Goal: Information Seeking & Learning: Get advice/opinions

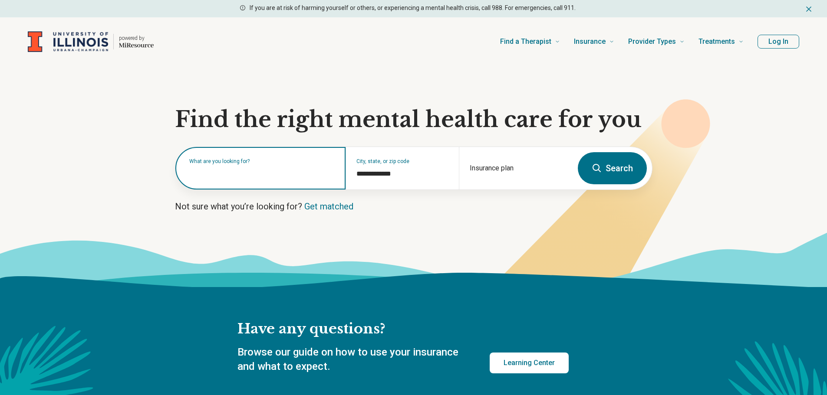
click at [296, 175] on input "text" at bounding box center [262, 172] width 146 height 10
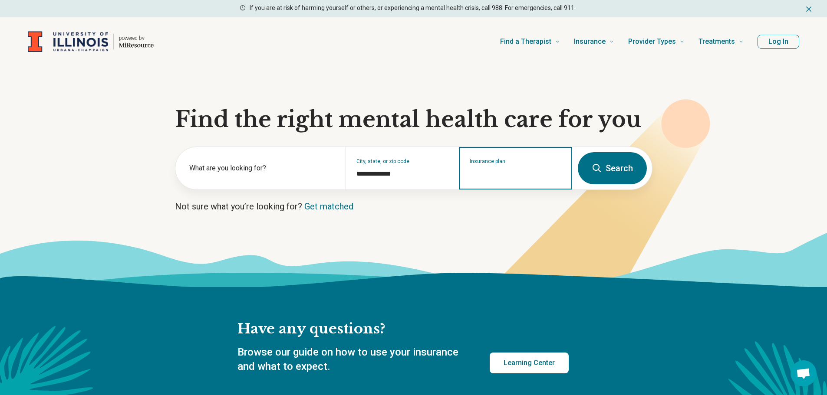
click at [488, 174] on input "Insurance plan" at bounding box center [515, 174] width 92 height 10
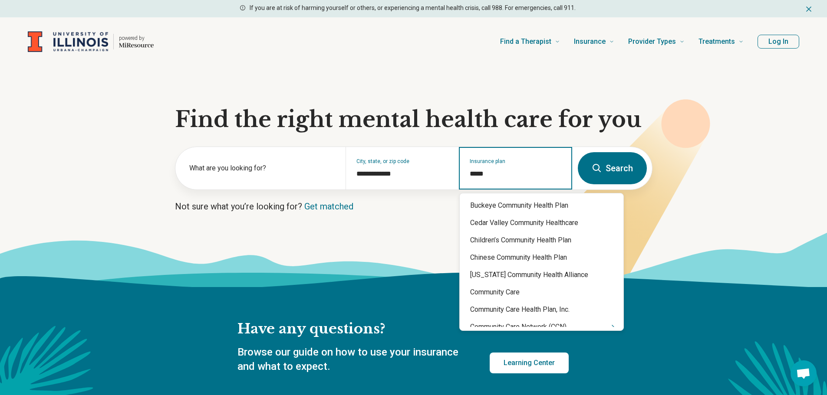
type input "******"
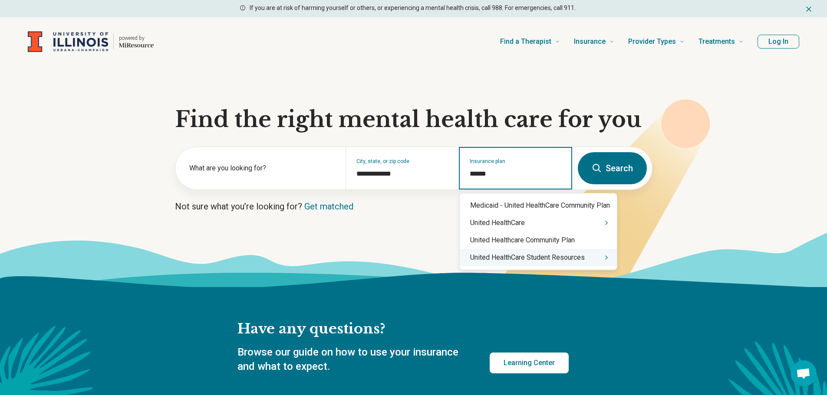
click at [609, 258] on icon "Suggestions" at bounding box center [606, 257] width 7 height 7
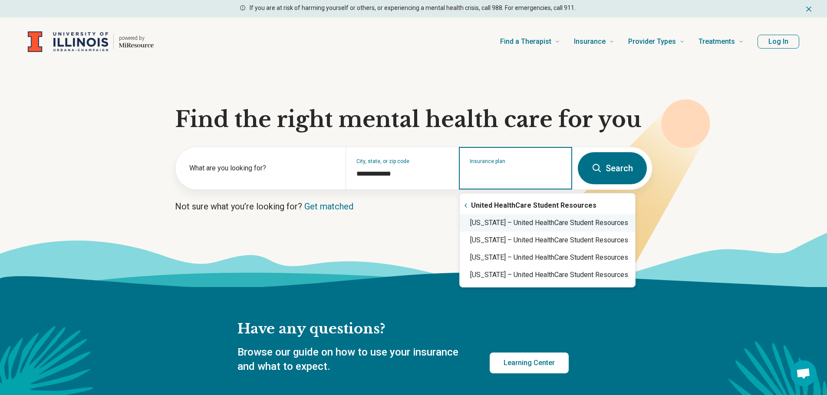
click at [525, 226] on div "[US_STATE] – United HealthCare Student Resources" at bounding box center [546, 222] width 175 height 17
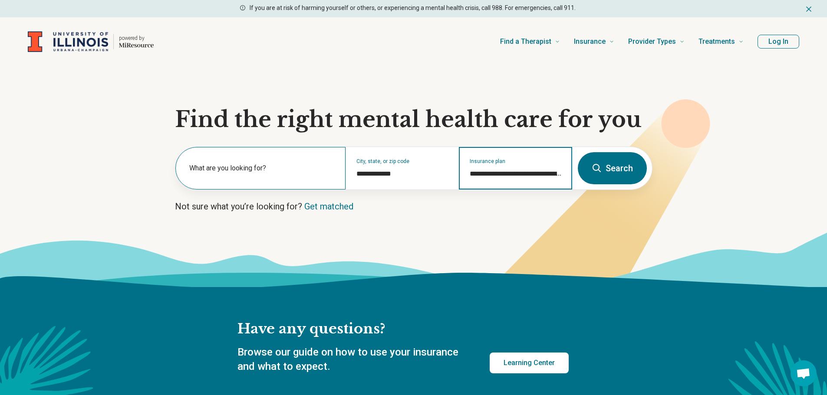
type input "**********"
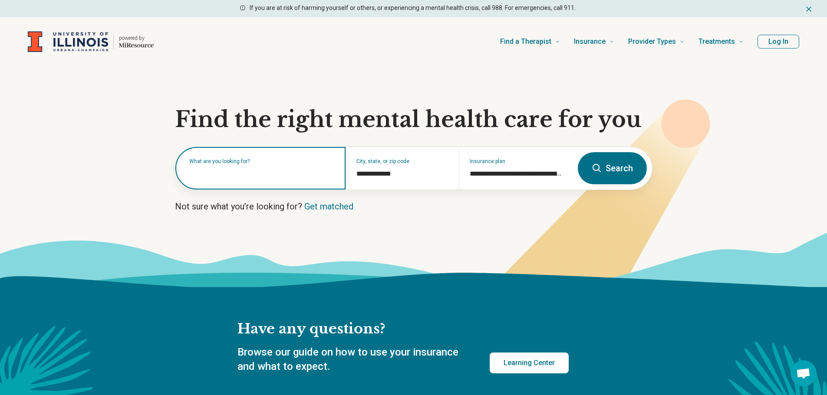
click at [271, 176] on input "text" at bounding box center [262, 172] width 146 height 10
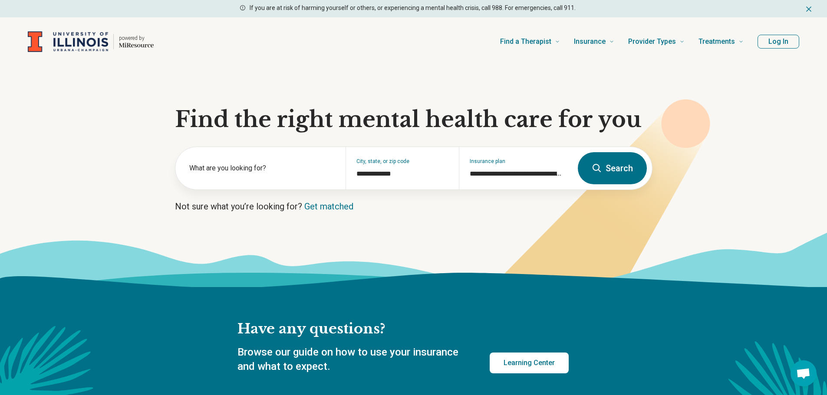
click at [619, 175] on button "Search" at bounding box center [611, 168] width 69 height 32
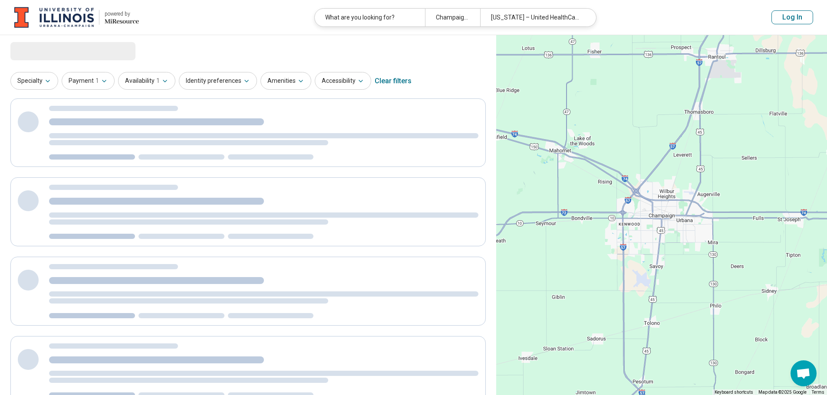
select select "***"
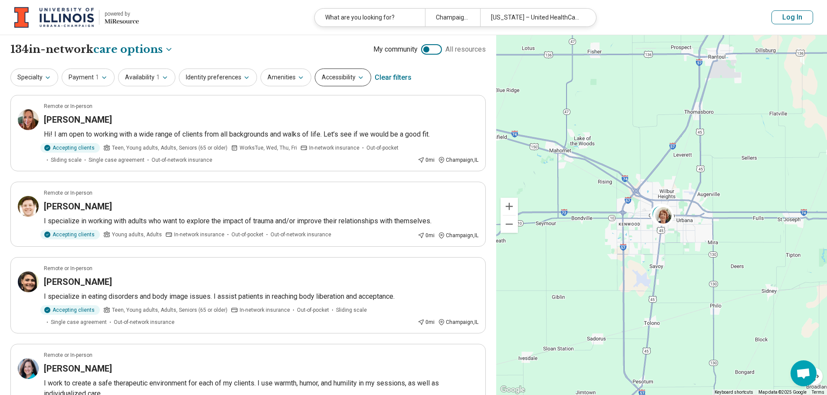
click at [335, 74] on button "Accessibility" at bounding box center [343, 78] width 56 height 18
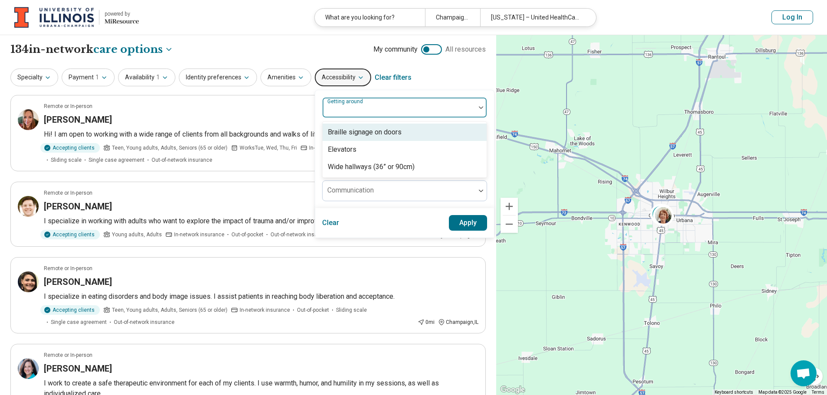
click at [335, 104] on label "Getting around" at bounding box center [345, 101] width 37 height 6
click at [335, 102] on label "Getting around" at bounding box center [345, 101] width 37 height 6
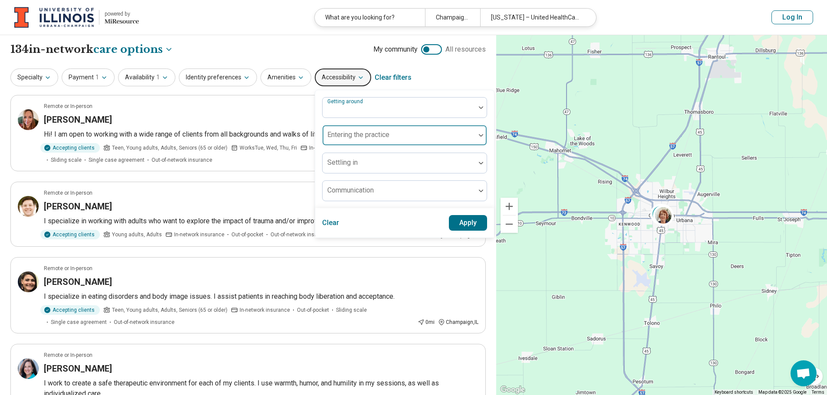
click at [335, 131] on label "Entering the practice" at bounding box center [358, 135] width 62 height 8
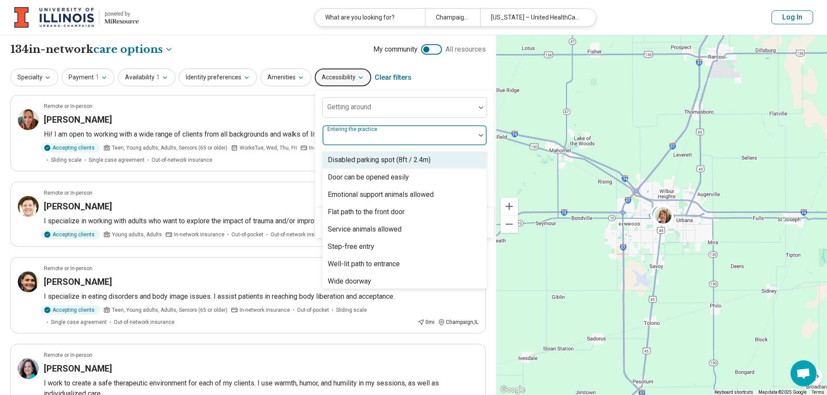
click at [335, 131] on label "Entering the practice" at bounding box center [353, 129] width 52 height 6
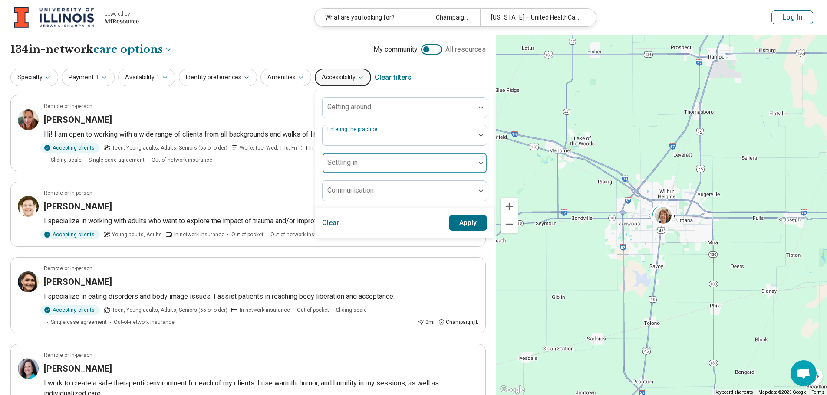
click at [333, 167] on div at bounding box center [399, 167] width 146 height 12
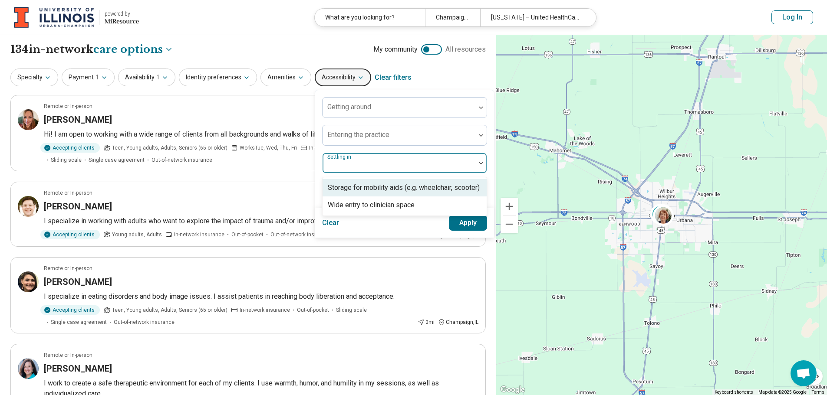
click at [332, 157] on label "Settling in" at bounding box center [340, 157] width 26 height 6
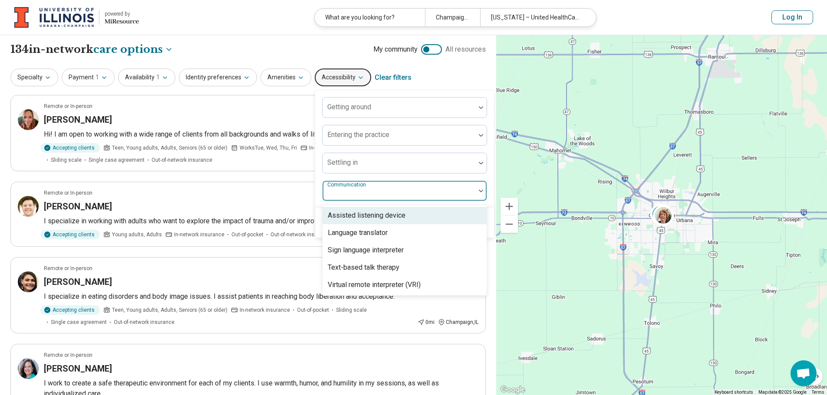
click at [333, 189] on div "Communication" at bounding box center [404, 190] width 165 height 21
click at [333, 186] on label "Communication" at bounding box center [347, 185] width 40 height 6
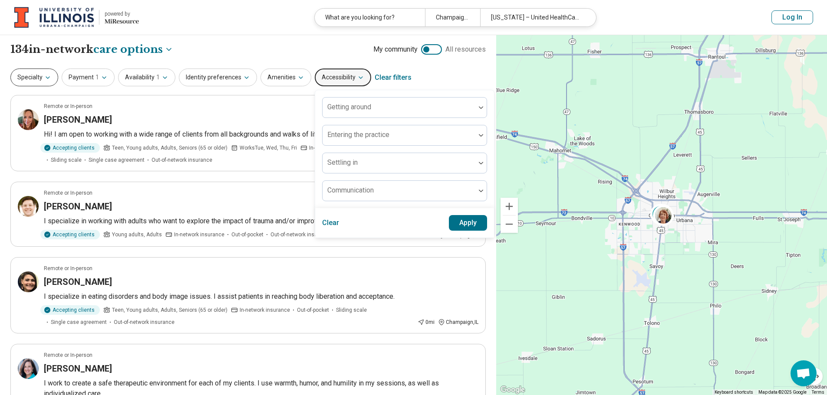
click at [44, 74] on icon "button" at bounding box center [47, 77] width 7 height 7
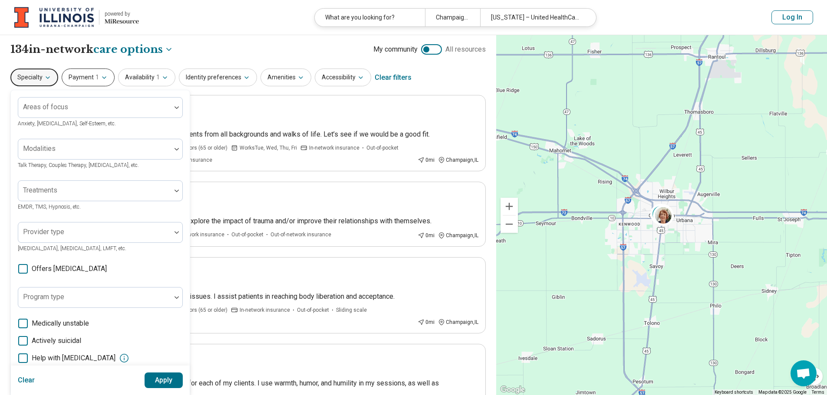
click at [88, 77] on button "Payment 1" at bounding box center [88, 78] width 53 height 18
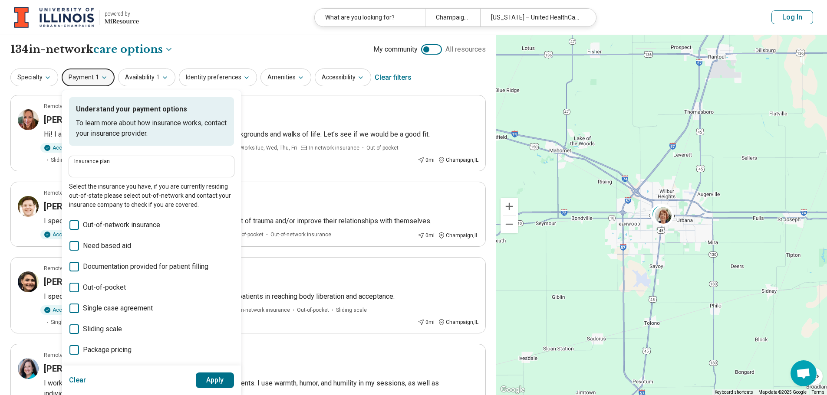
type input "**********"
click at [148, 79] on button "Availability 1" at bounding box center [146, 78] width 57 height 18
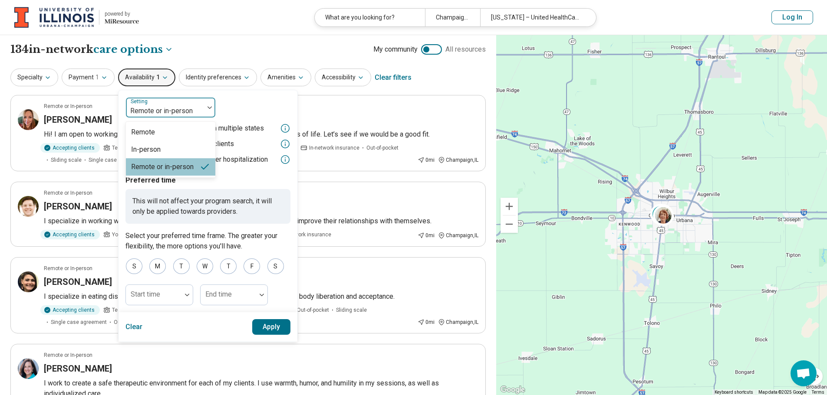
click at [194, 107] on div at bounding box center [164, 111] width 71 height 12
click at [162, 131] on div "Remote" at bounding box center [170, 132] width 89 height 17
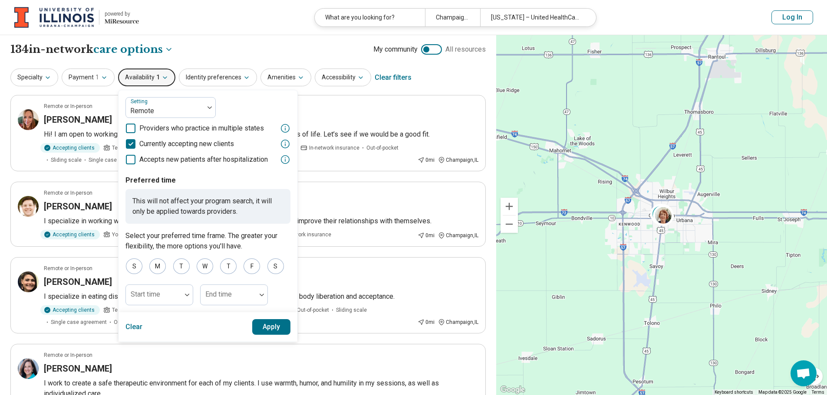
click at [262, 325] on button "Apply" at bounding box center [271, 327] width 39 height 16
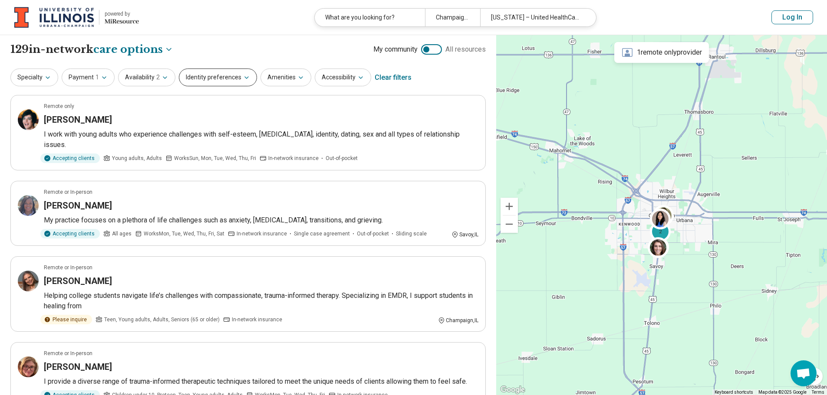
click at [241, 81] on button "Identity preferences" at bounding box center [218, 78] width 78 height 18
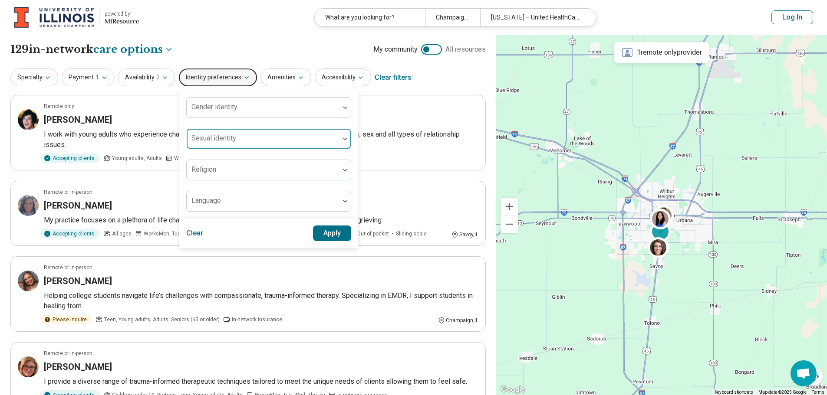
click at [241, 141] on div at bounding box center [263, 142] width 146 height 12
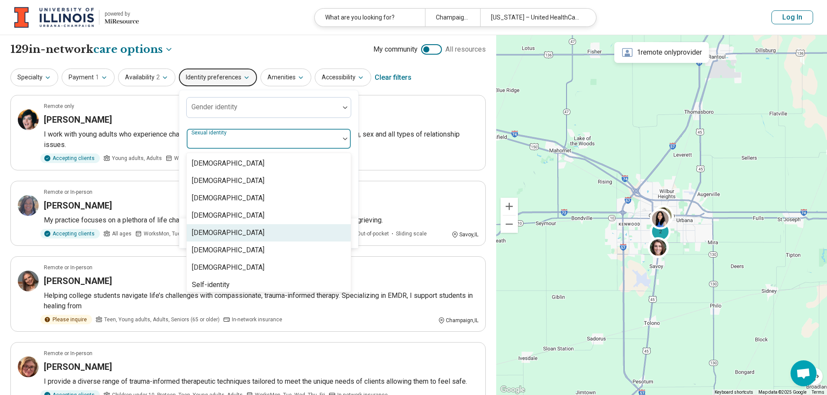
click at [225, 229] on div "[DEMOGRAPHIC_DATA]" at bounding box center [269, 232] width 164 height 17
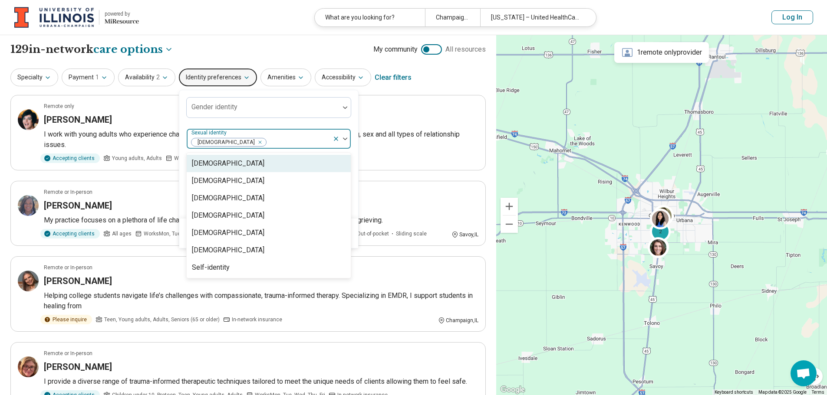
click at [314, 125] on div "Gender identity option [DEMOGRAPHIC_DATA], selected. 7 results available. Use U…" at bounding box center [268, 154] width 165 height 115
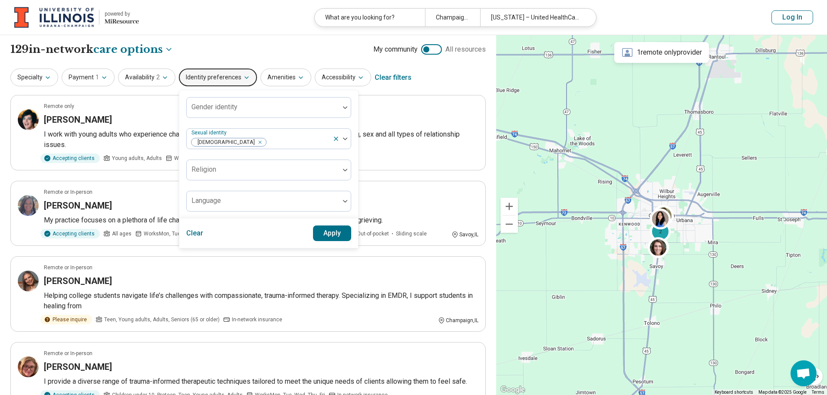
click at [331, 230] on button "Apply" at bounding box center [332, 234] width 39 height 16
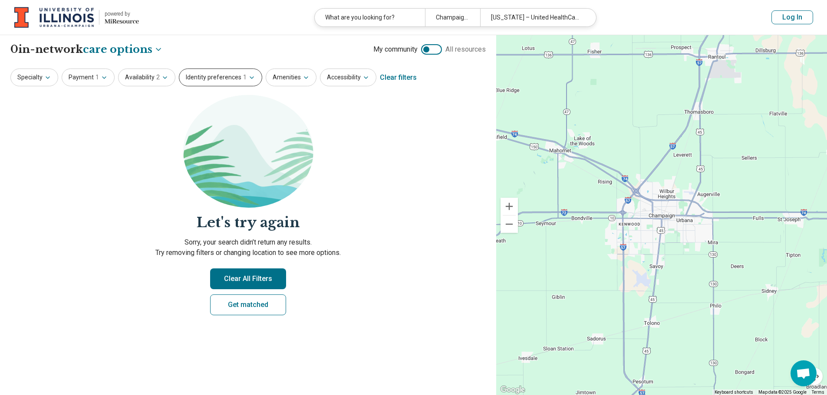
click at [229, 80] on button "Identity preferences 1" at bounding box center [220, 78] width 83 height 18
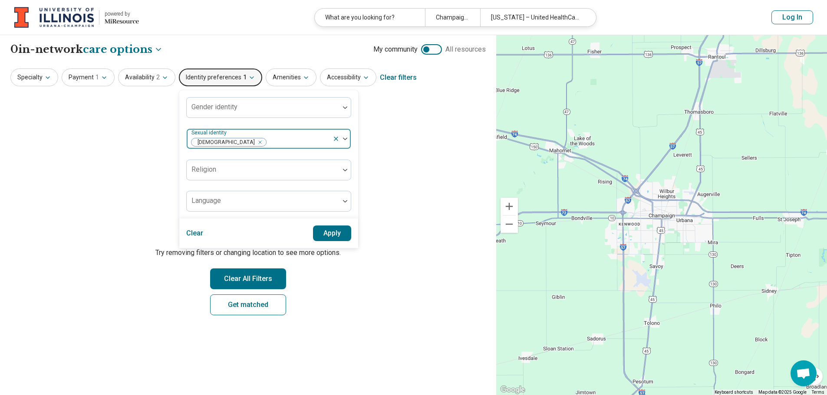
click at [253, 142] on div "Remove [object Object]" at bounding box center [258, 142] width 10 height 10
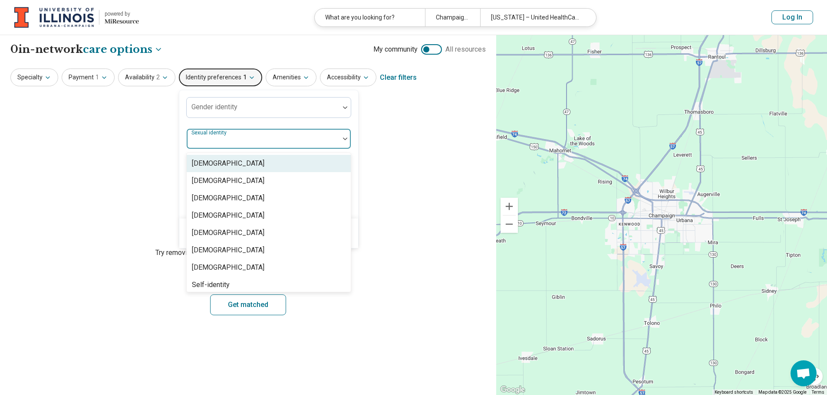
click at [234, 139] on div at bounding box center [263, 142] width 146 height 12
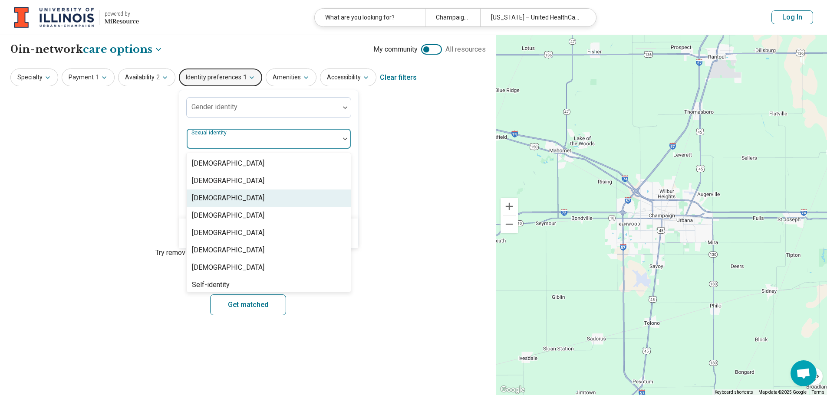
click at [218, 197] on div "[DEMOGRAPHIC_DATA]" at bounding box center [269, 198] width 164 height 17
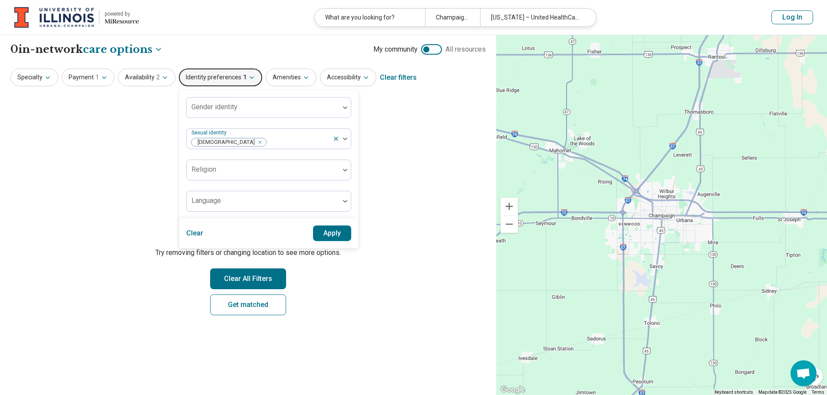
drag, startPoint x: 336, startPoint y: 301, endPoint x: 320, endPoint y: 298, distance: 16.3
click at [336, 301] on section "Let's try again Sorry, your search didn’t return any results. Try removing filt…" at bounding box center [247, 212] width 475 height 235
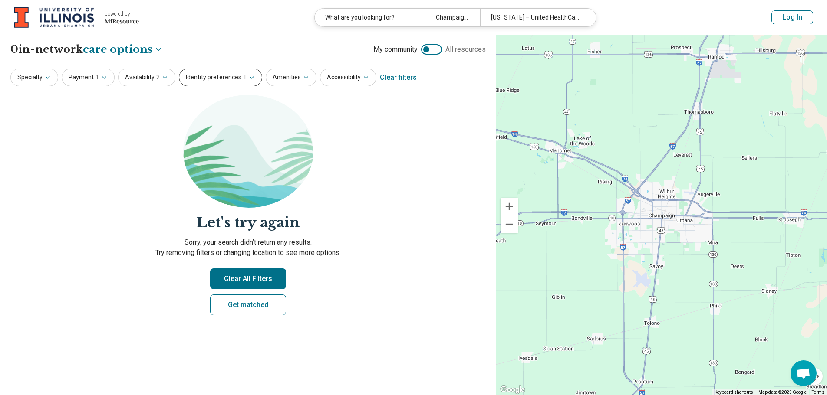
click at [242, 76] on button "Identity preferences 1" at bounding box center [220, 78] width 83 height 18
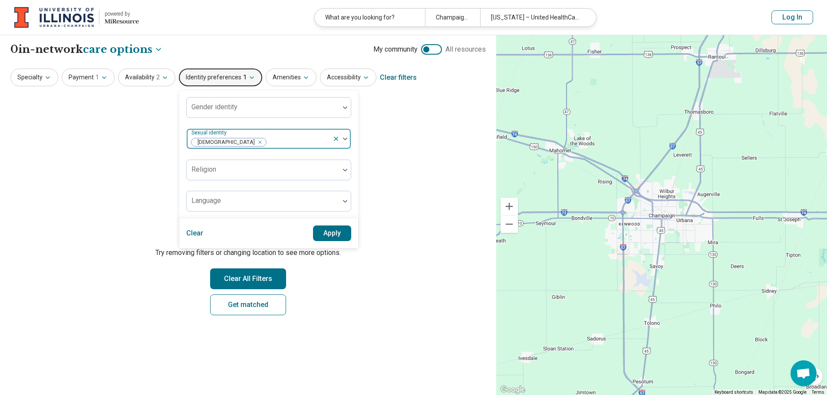
click at [255, 141] on icon "Remove [object Object]" at bounding box center [258, 142] width 6 height 6
click at [223, 141] on div at bounding box center [263, 142] width 146 height 12
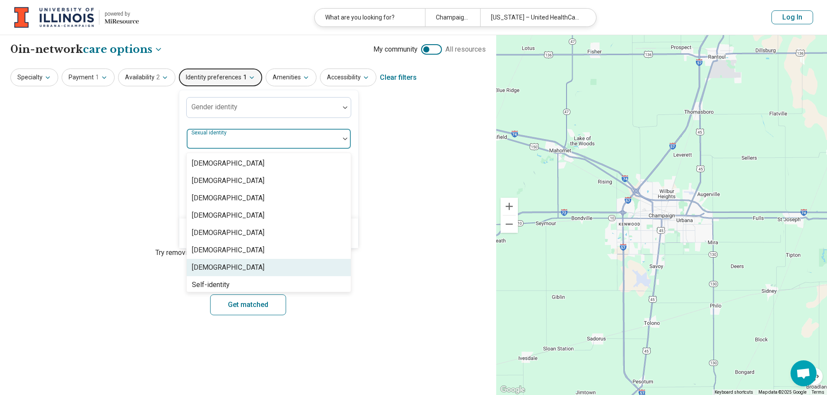
click at [213, 267] on div "[DEMOGRAPHIC_DATA]" at bounding box center [269, 267] width 164 height 17
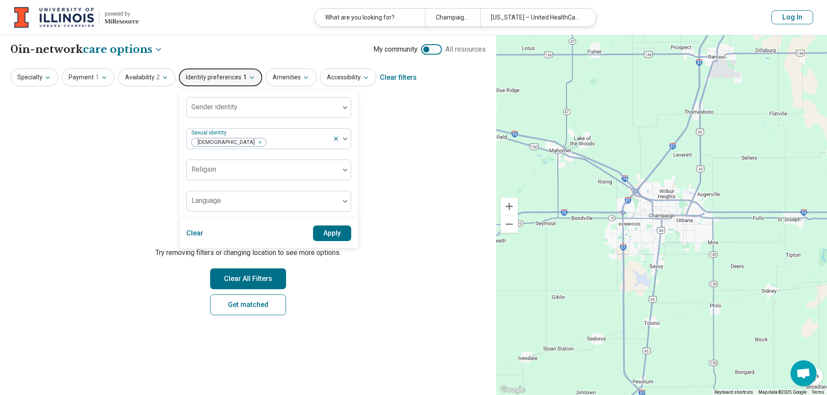
click at [351, 161] on div "Gender identity Sexual identity [DEMOGRAPHIC_DATA] Religion Language" at bounding box center [268, 154] width 179 height 128
click at [329, 239] on button "Apply" at bounding box center [332, 234] width 39 height 16
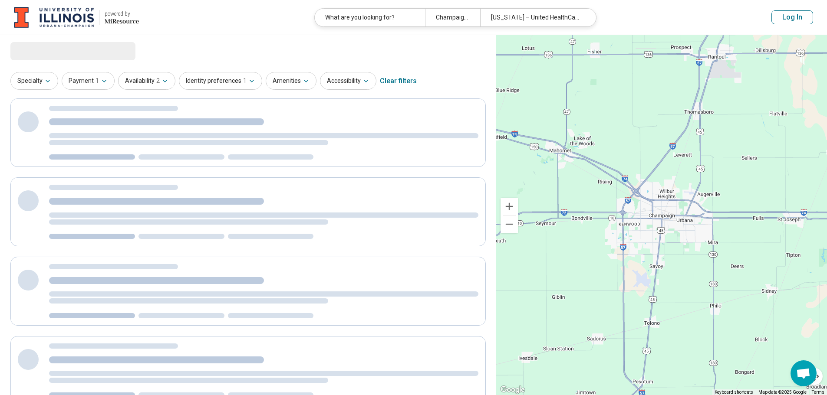
select select "***"
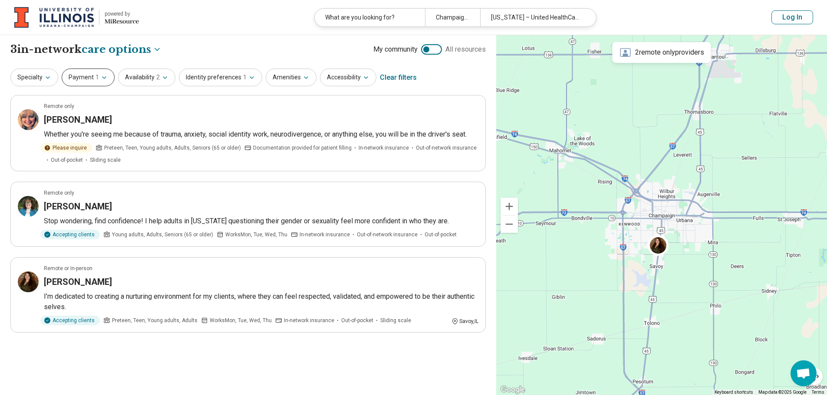
click at [106, 74] on button "Payment 1" at bounding box center [88, 78] width 53 height 18
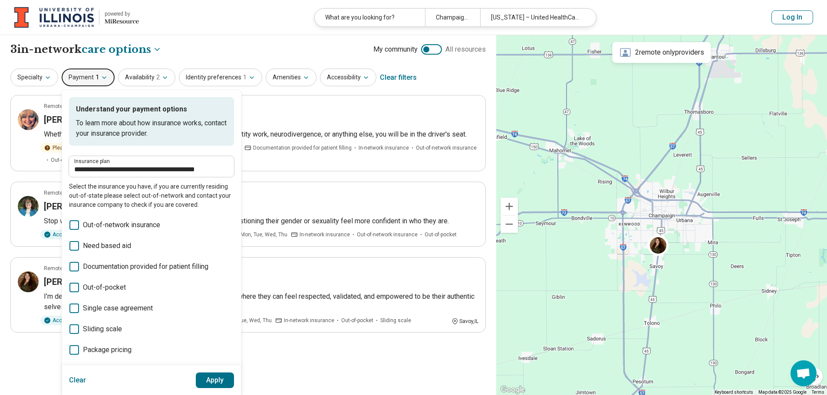
click at [98, 70] on button "Payment 1" at bounding box center [88, 78] width 53 height 18
click at [105, 78] on icon "button" at bounding box center [104, 77] width 7 height 7
click at [460, 75] on div "**********" at bounding box center [247, 77] width 475 height 21
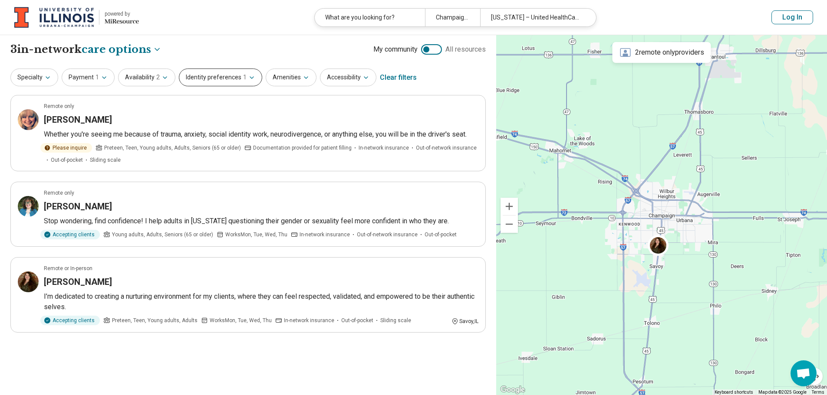
click at [249, 82] on button "Identity preferences 1" at bounding box center [220, 78] width 83 height 18
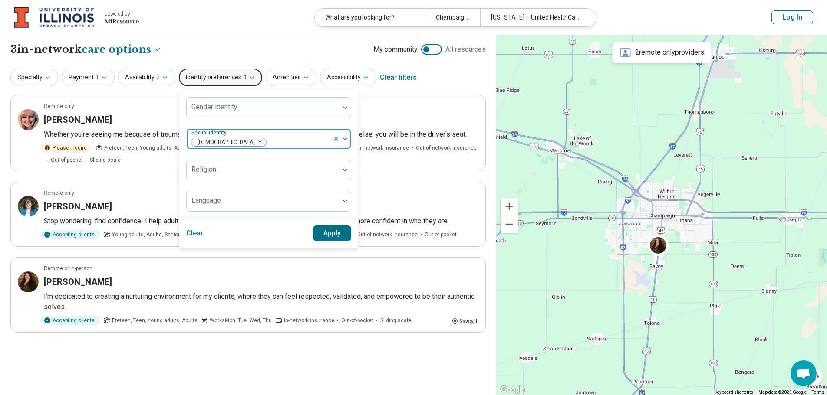
click at [255, 144] on icon "Remove [object Object]" at bounding box center [258, 142] width 6 height 6
click at [339, 235] on button "Apply" at bounding box center [332, 234] width 39 height 16
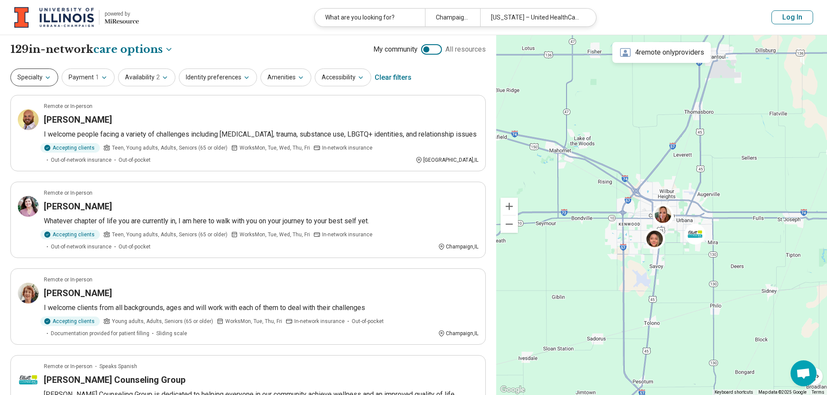
click at [39, 75] on button "Specialty" at bounding box center [34, 78] width 48 height 18
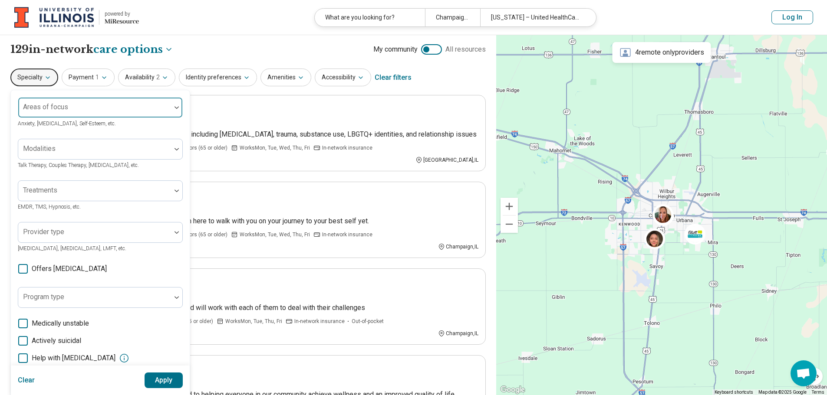
click at [95, 108] on div at bounding box center [95, 111] width 146 height 12
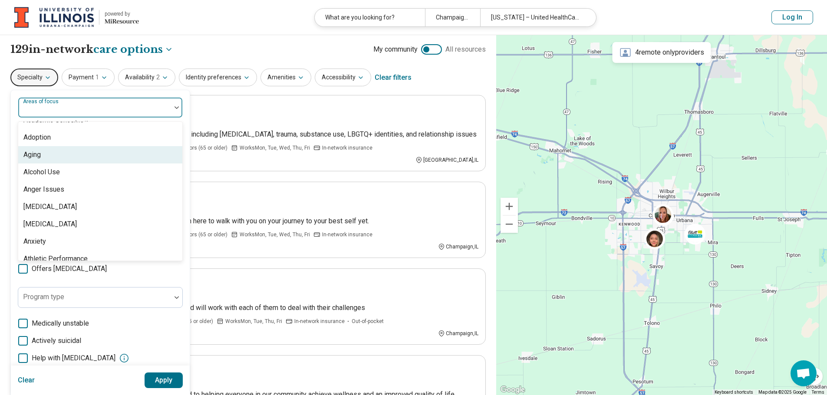
scroll to position [43, 0]
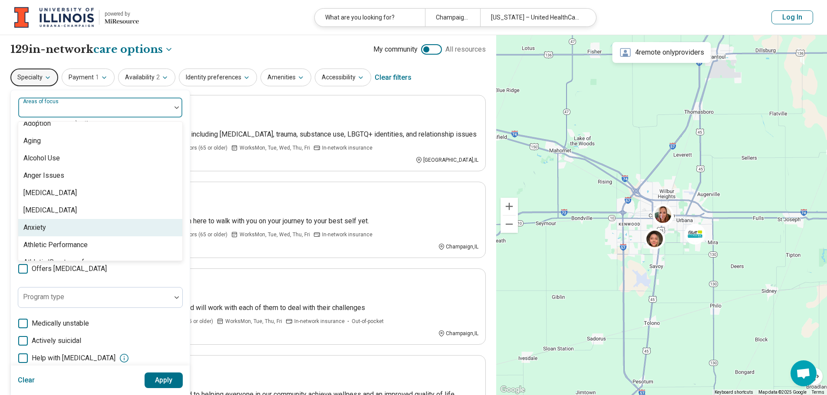
click at [74, 225] on div "Anxiety" at bounding box center [100, 227] width 164 height 17
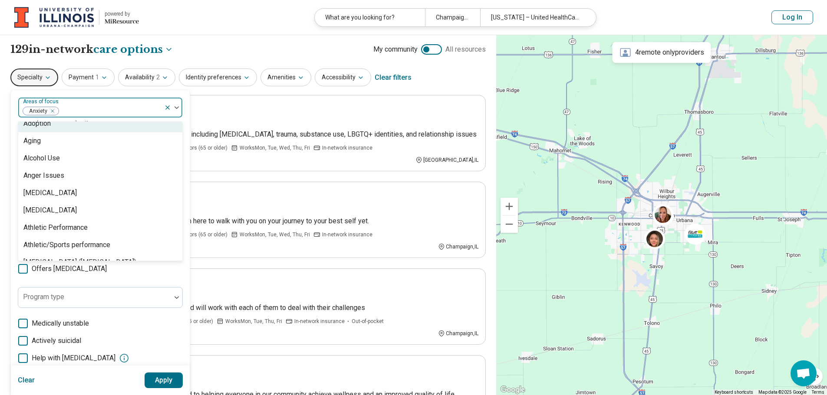
click at [185, 104] on div "option Anxiety, selected. 99 results available. Use Up and Down to choose optio…" at bounding box center [100, 266] width 179 height 353
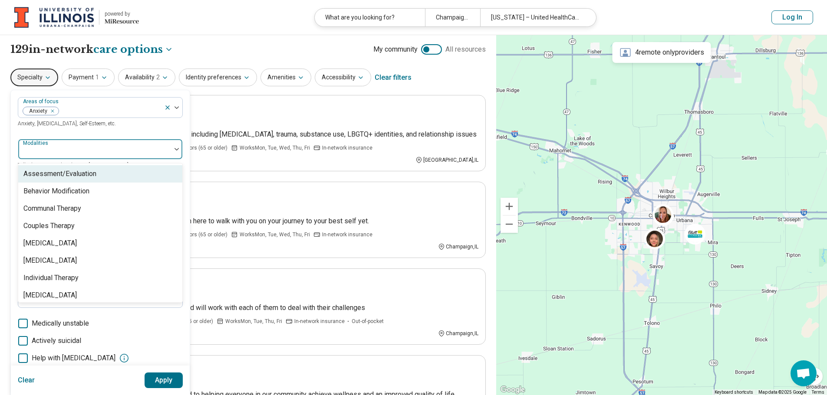
click at [132, 149] on div at bounding box center [95, 153] width 146 height 12
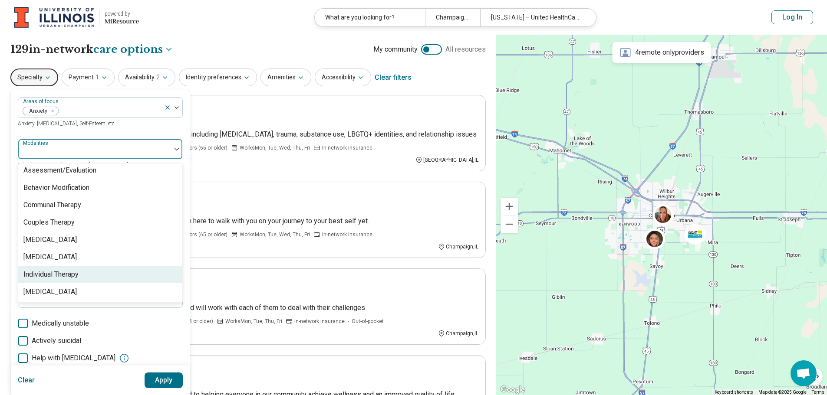
scroll to position [0, 0]
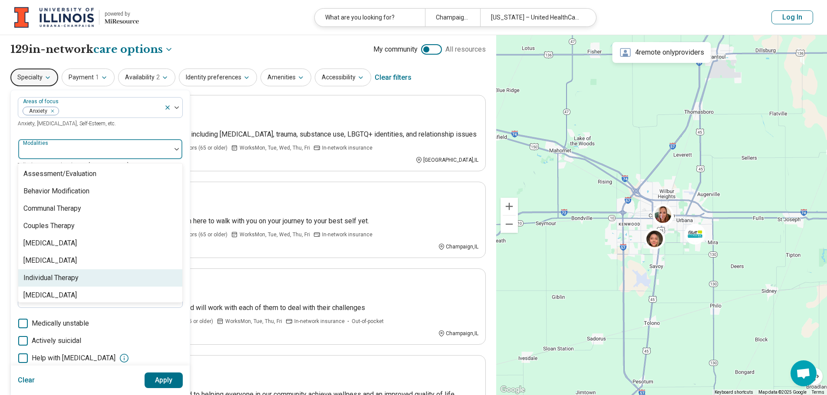
click at [83, 273] on div "Individual Therapy" at bounding box center [100, 277] width 164 height 17
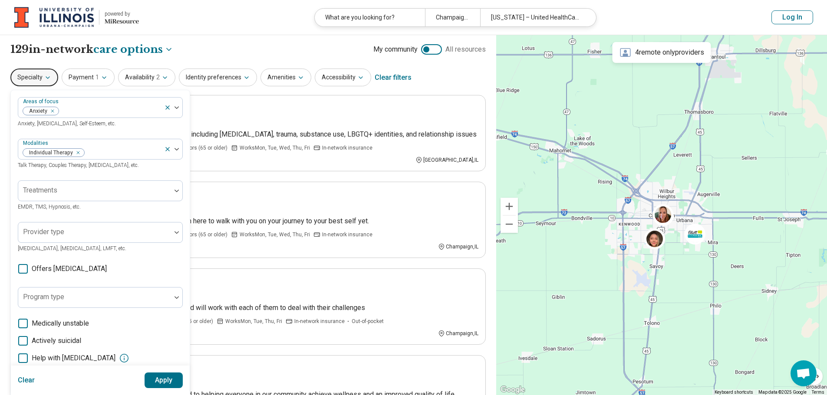
click at [165, 125] on div "Areas of focus Anxiety Anxiety, [MEDICAL_DATA], Self-Esteem, etc." at bounding box center [100, 112] width 165 height 31
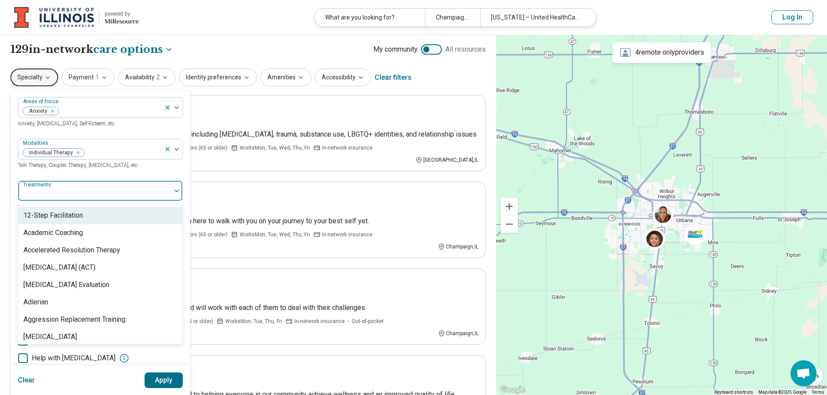
click at [132, 194] on div at bounding box center [95, 194] width 146 height 12
click at [137, 185] on div at bounding box center [94, 190] width 153 height 19
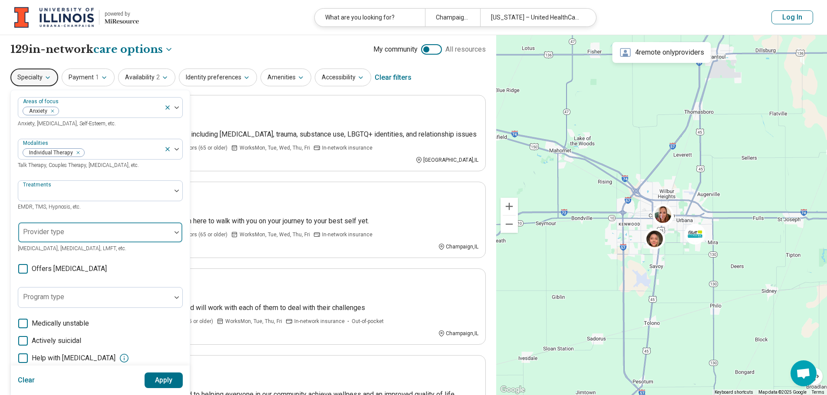
click at [103, 230] on div at bounding box center [95, 236] width 146 height 12
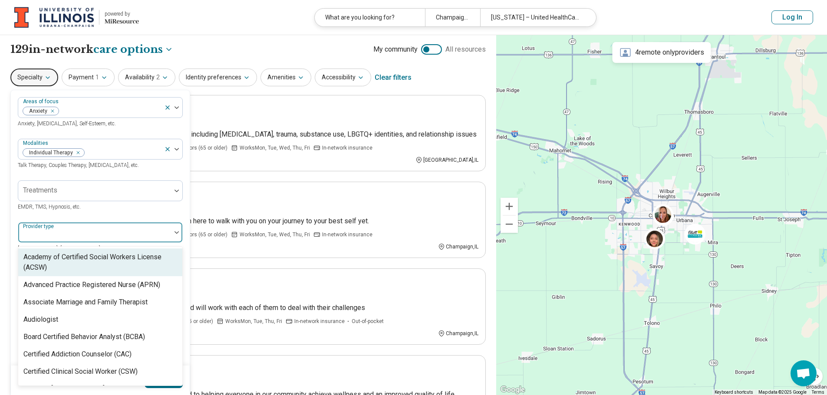
click at [103, 230] on div at bounding box center [95, 236] width 146 height 12
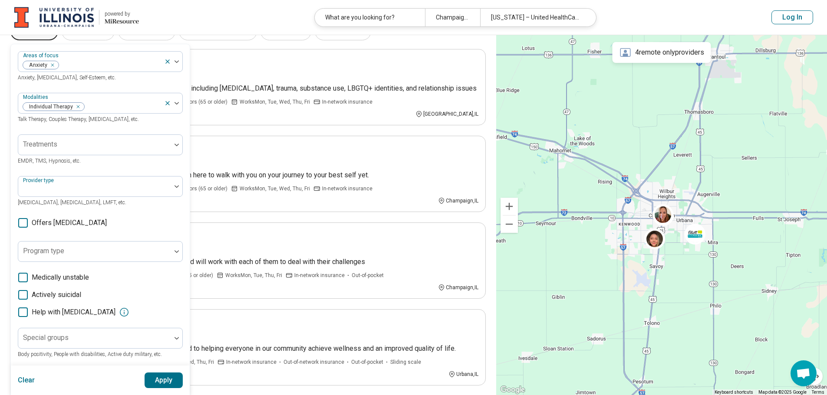
scroll to position [87, 0]
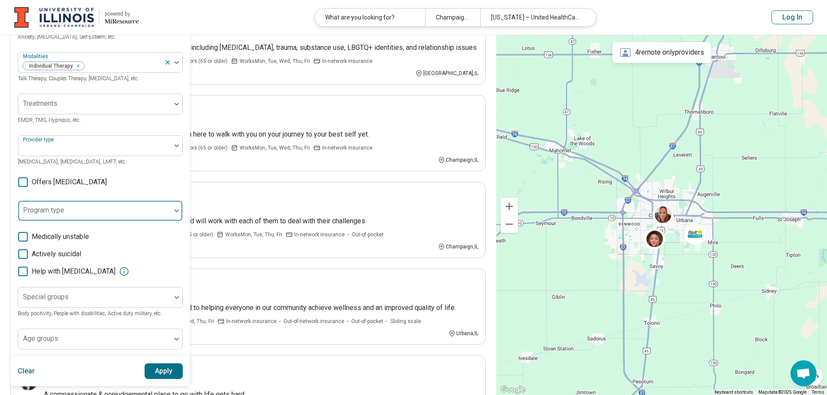
click at [110, 214] on div at bounding box center [95, 214] width 146 height 12
click at [110, 210] on div at bounding box center [95, 214] width 146 height 12
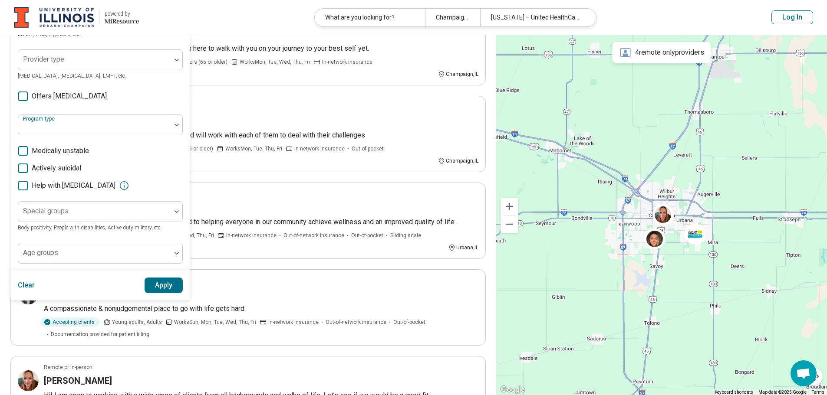
scroll to position [174, 0]
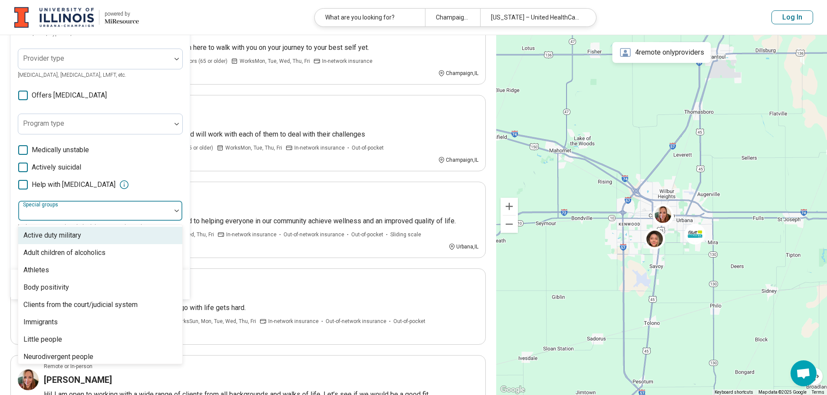
click at [130, 209] on div at bounding box center [95, 214] width 146 height 12
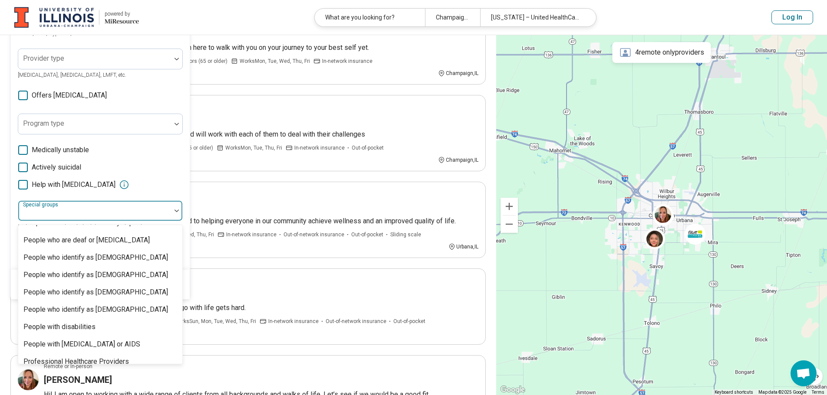
scroll to position [264, 0]
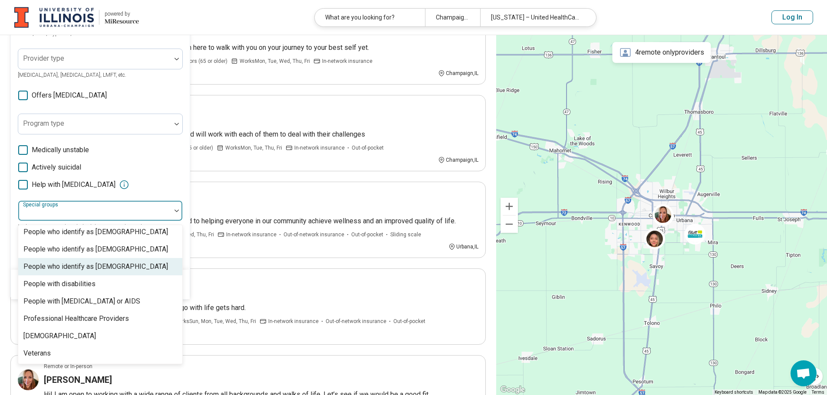
click at [137, 265] on div "People who identify as [DEMOGRAPHIC_DATA]" at bounding box center [100, 266] width 164 height 17
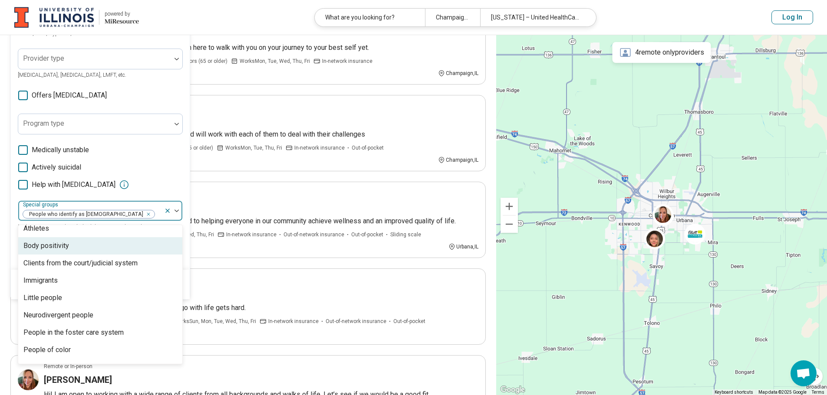
scroll to position [30, 0]
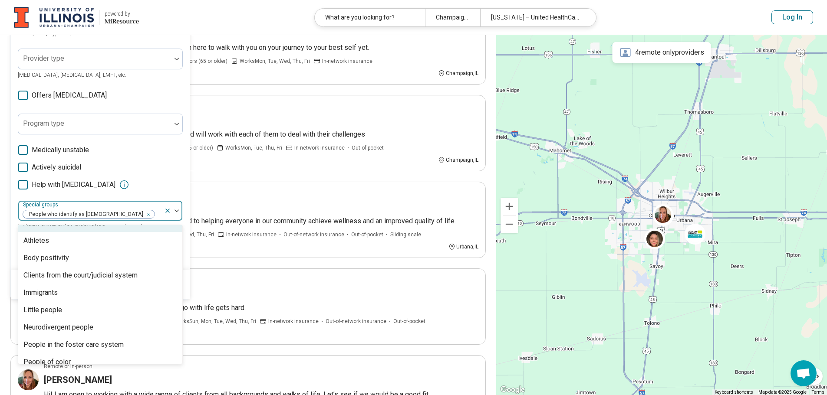
click at [141, 214] on div "Remove [object Object]" at bounding box center [146, 214] width 10 height 10
click at [176, 183] on div "Help with [MEDICAL_DATA]" at bounding box center [100, 185] width 165 height 10
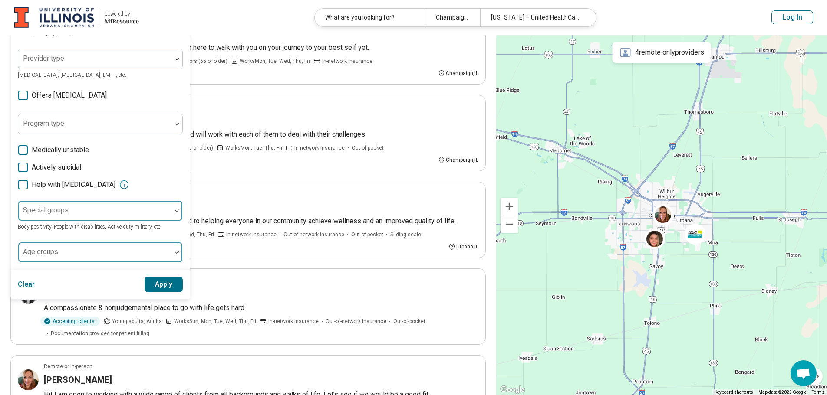
click at [169, 254] on div at bounding box center [94, 252] width 153 height 19
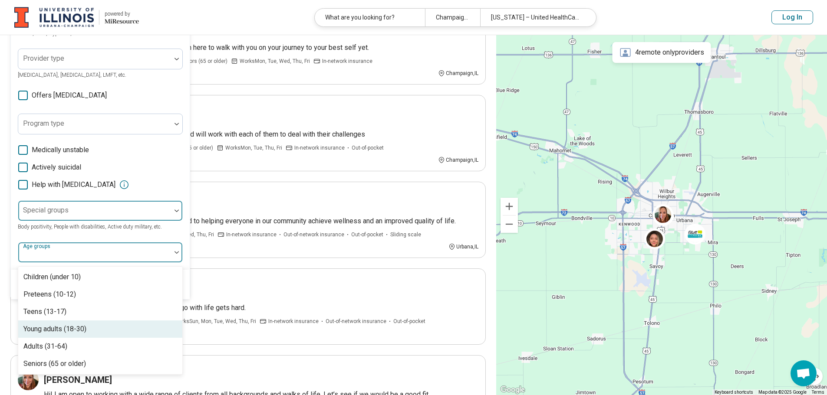
click at [125, 328] on div "Young adults (18-30)" at bounding box center [100, 329] width 164 height 17
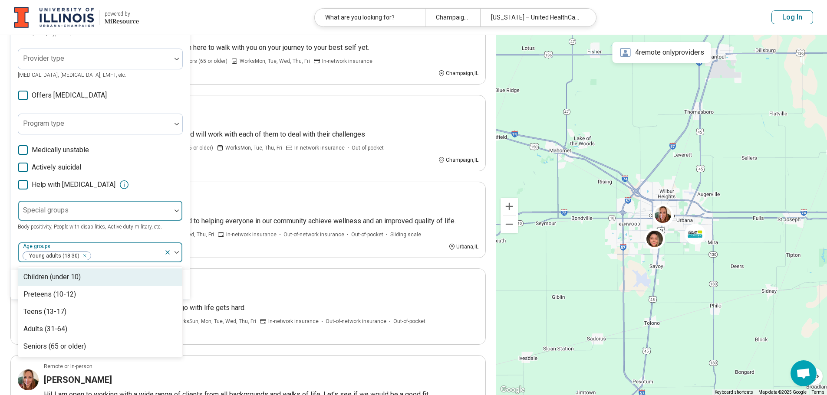
click at [185, 228] on div "Areas of focus Anxiety Anxiety, [MEDICAL_DATA], Self-Esteem, etc. Modalities In…" at bounding box center [100, 93] width 179 height 353
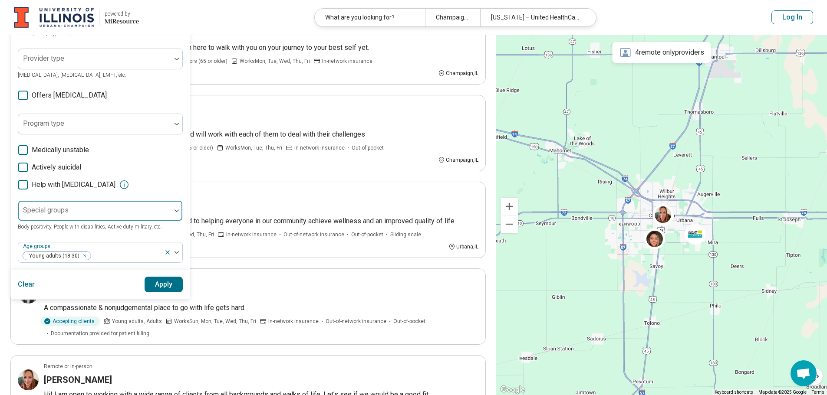
click at [164, 284] on button "Apply" at bounding box center [163, 285] width 39 height 16
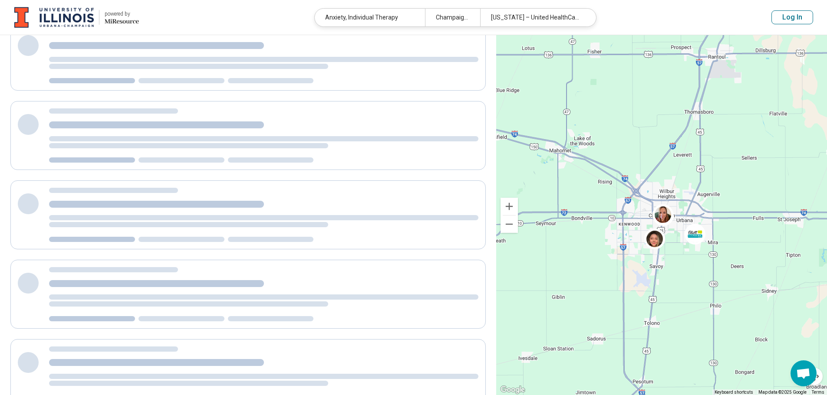
scroll to position [14, 0]
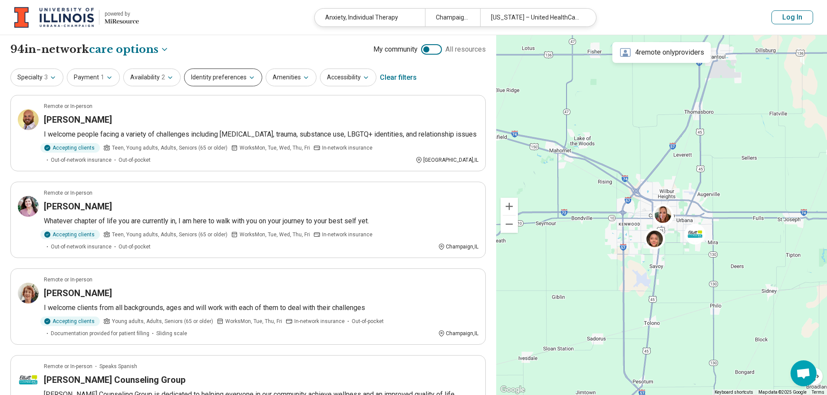
click at [209, 74] on button "Identity preferences" at bounding box center [223, 78] width 78 height 18
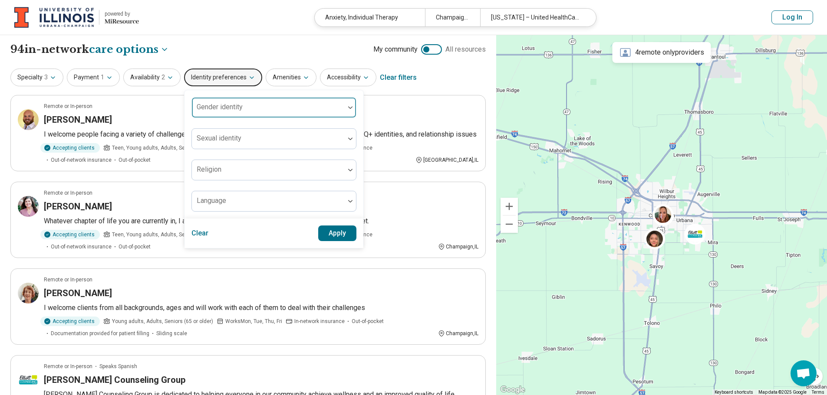
click at [215, 107] on div "Gender identity" at bounding box center [273, 107] width 165 height 21
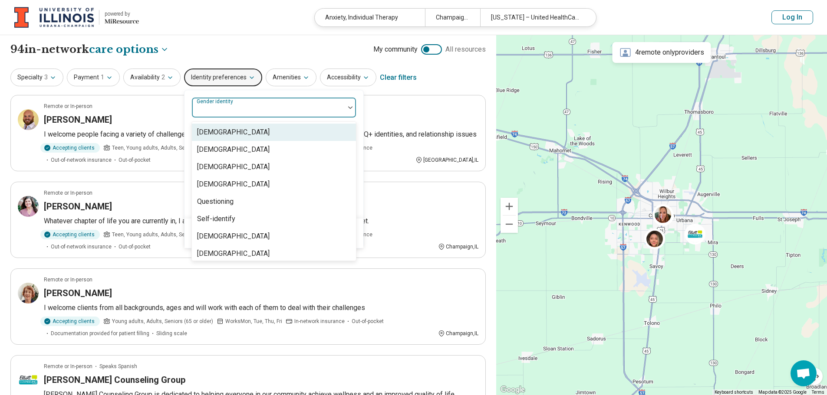
click at [216, 75] on button "Identity preferences" at bounding box center [223, 78] width 78 height 18
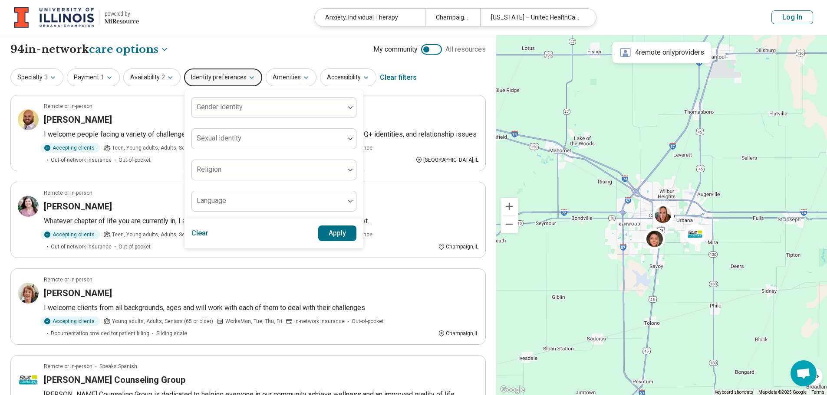
click at [436, 79] on div "Specialty 3 Payment 1 Availability 2 Identity preferences Gender identity Sexua…" at bounding box center [247, 77] width 475 height 21
